Goal: Ask a question

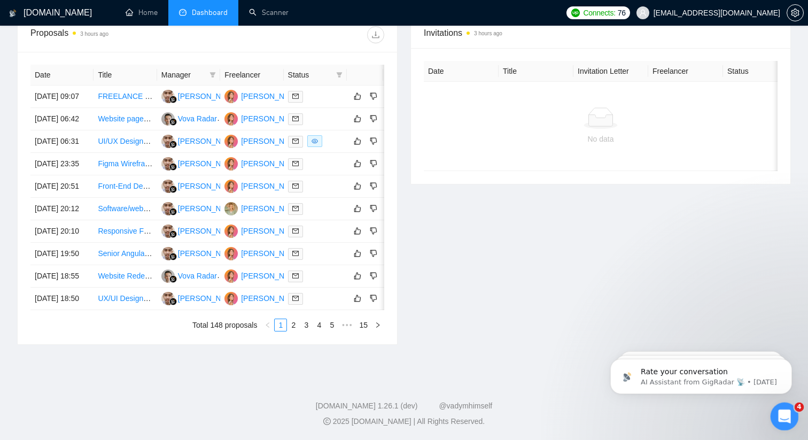
click at [781, 412] on icon "Open Intercom Messenger" at bounding box center [783, 415] width 18 height 18
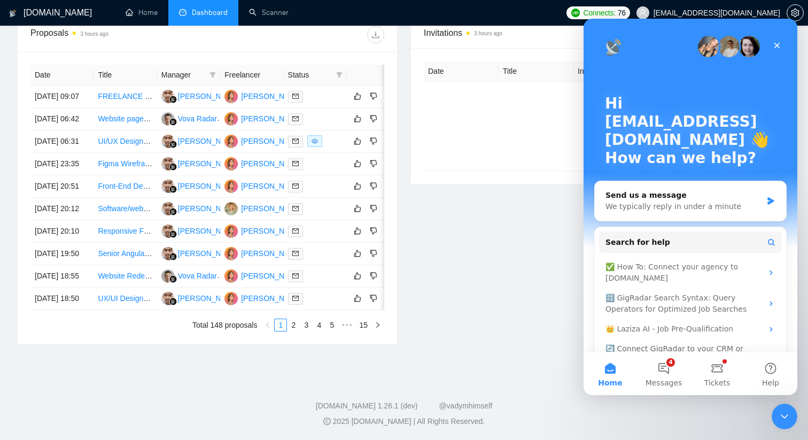
scroll to position [28, 0]
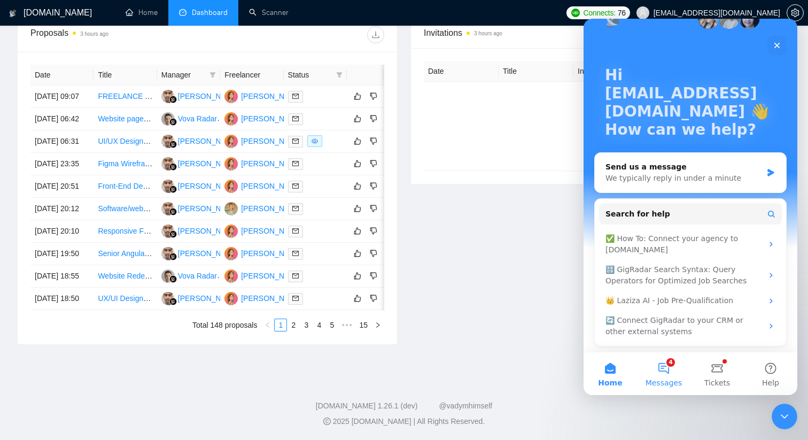
click at [663, 376] on button "4 Messages" at bounding box center [663, 373] width 53 height 43
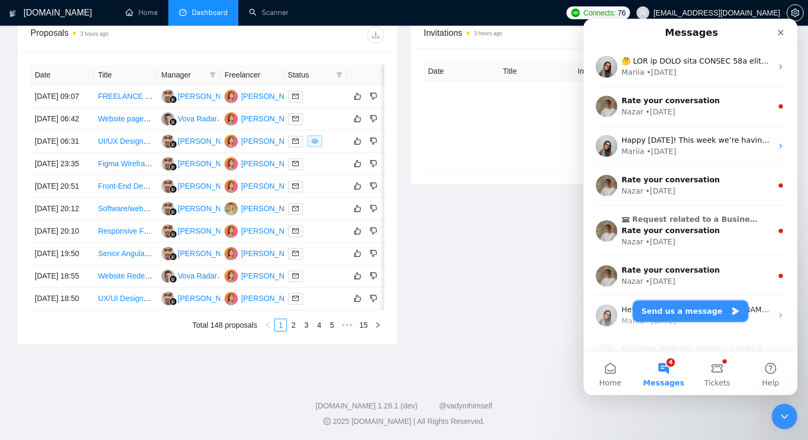
click at [673, 308] on button "Send us a message" at bounding box center [690, 310] width 115 height 21
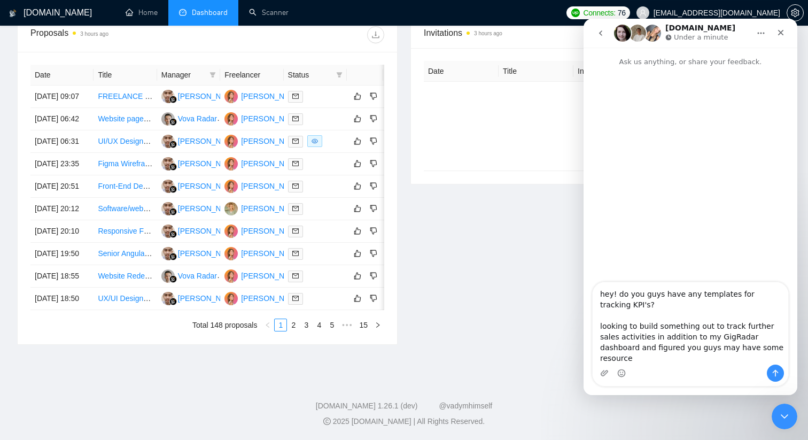
type textarea "hey! do you guys have any templates for tracking KPI's? looking to build someth…"
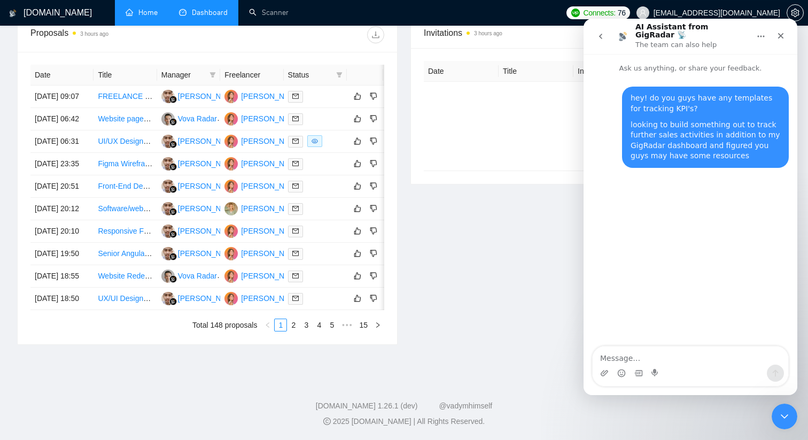
click at [145, 17] on link "Home" at bounding box center [142, 12] width 32 height 9
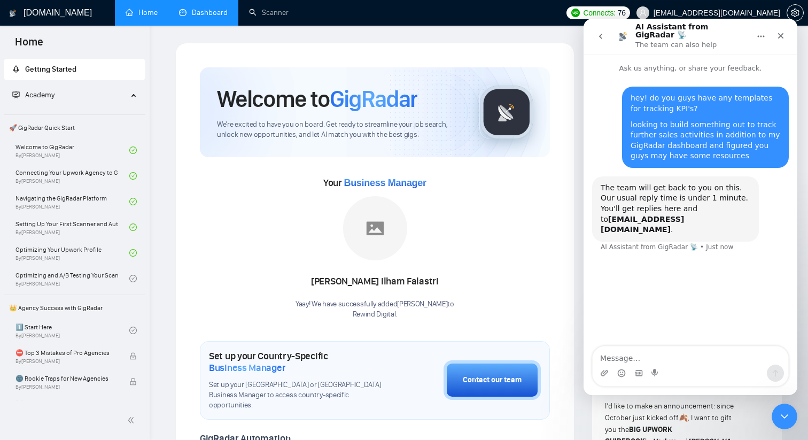
click at [228, 15] on link "Dashboard" at bounding box center [203, 12] width 49 height 9
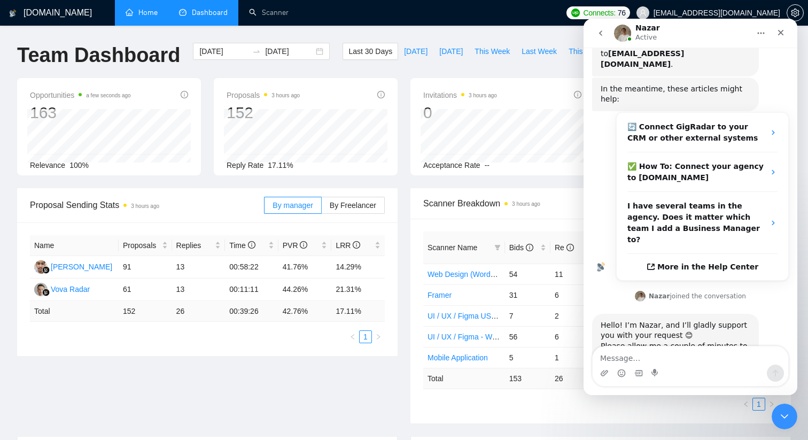
scroll to position [170, 0]
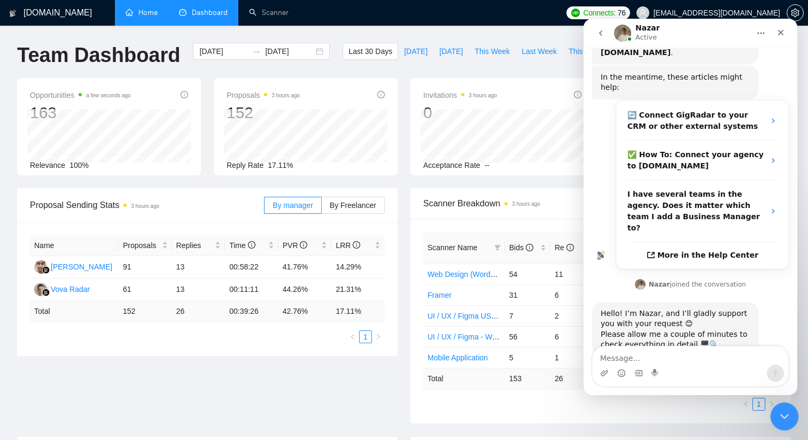
click at [780, 419] on icon "Close Intercom Messenger" at bounding box center [782, 414] width 13 height 13
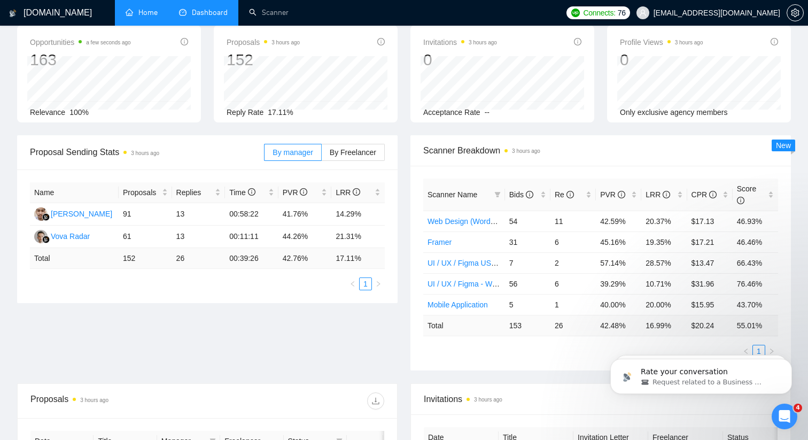
scroll to position [0, 0]
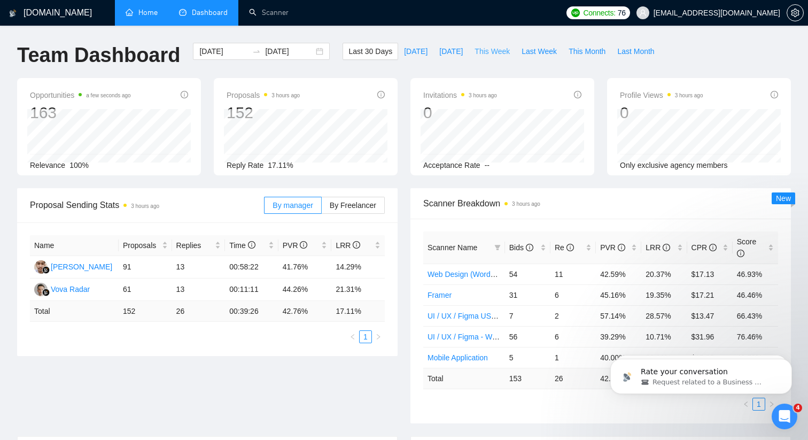
click at [497, 52] on span "This Week" at bounding box center [491, 51] width 35 height 12
type input "[DATE]"
